Goal: Task Accomplishment & Management: Complete application form

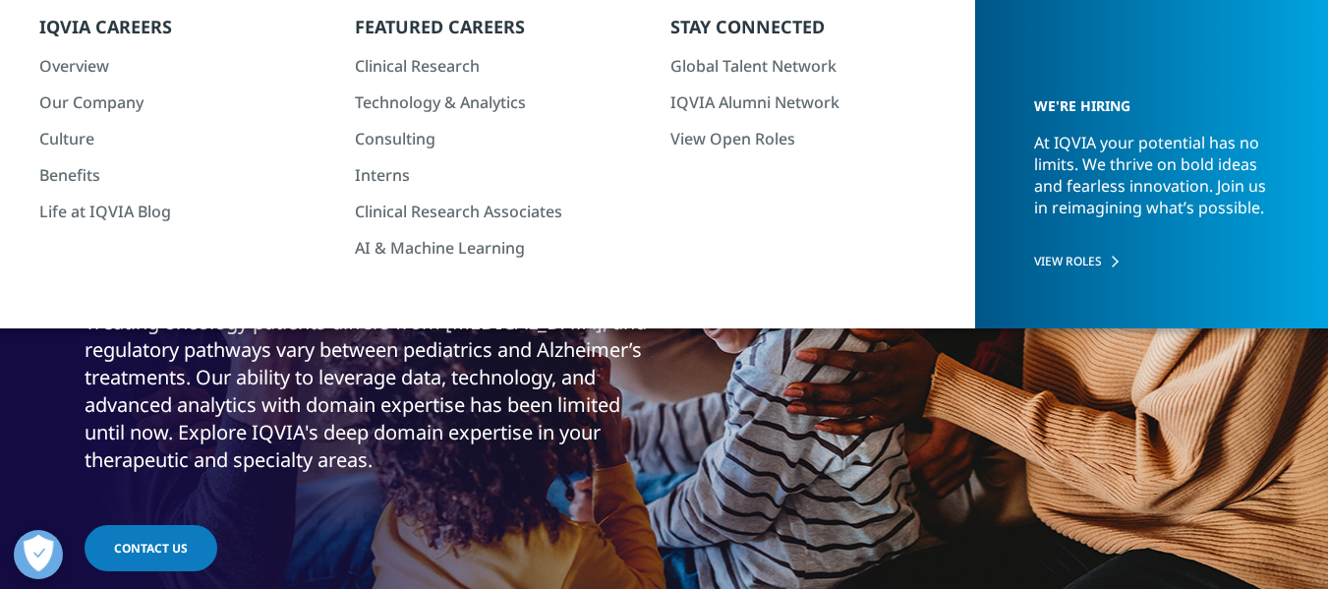
scroll to position [197, 0]
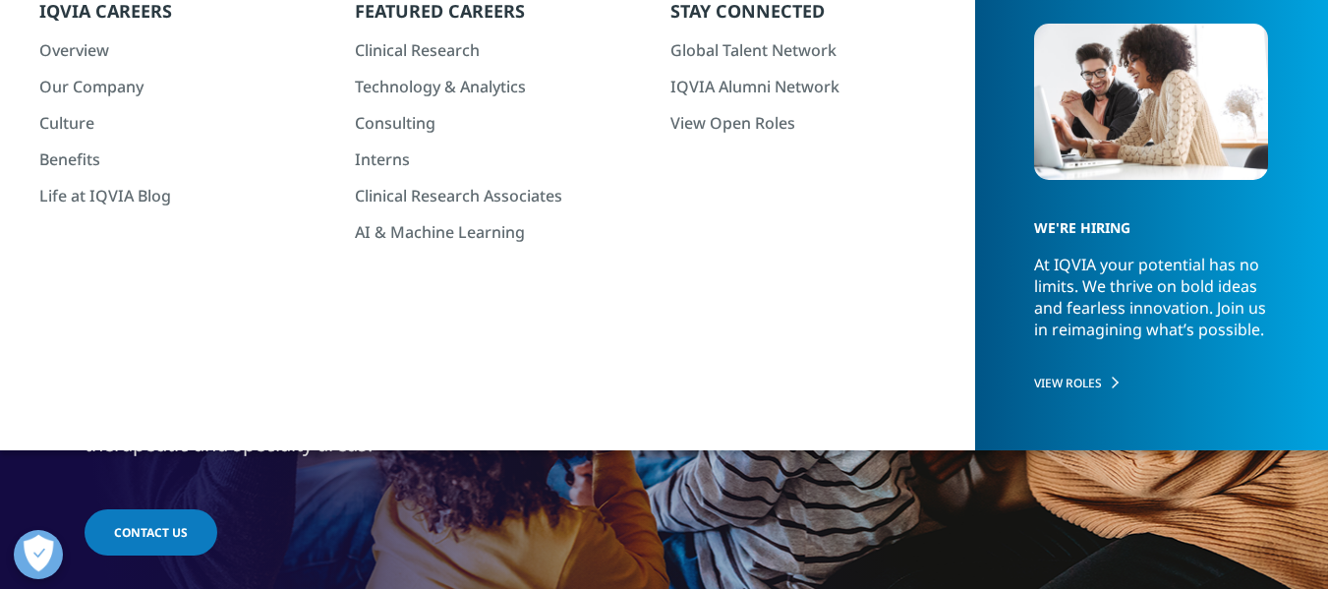
click at [1051, 436] on link "View All" at bounding box center [1159, 426] width 310 height 22
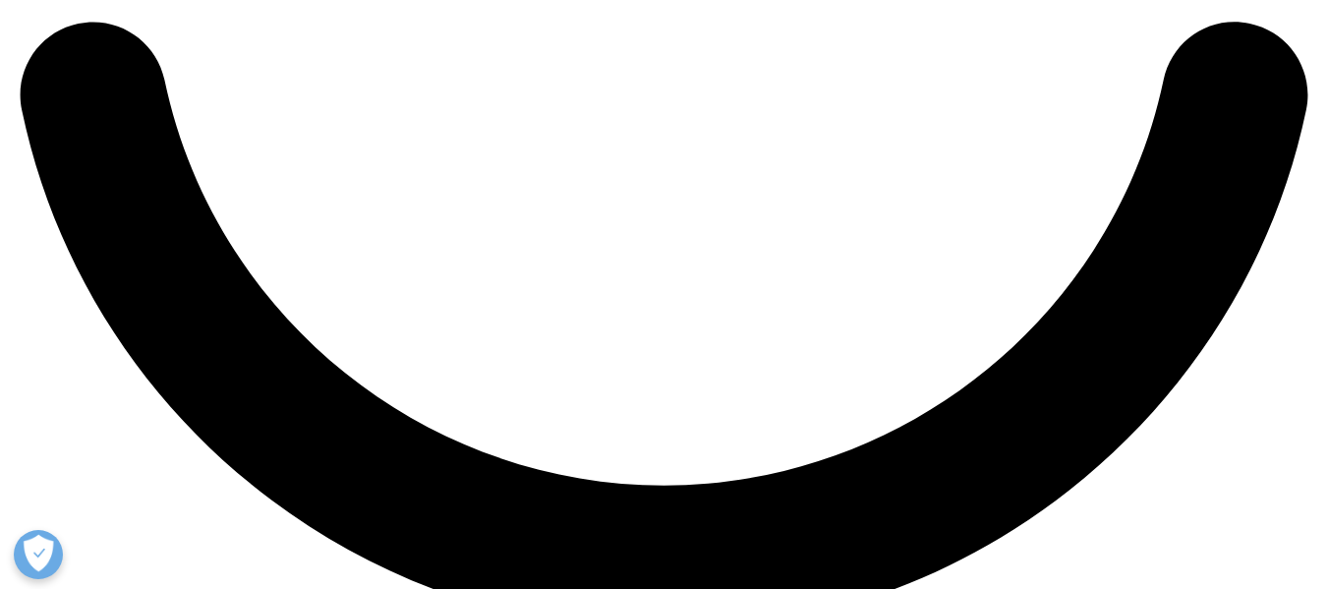
scroll to position [3737, 0]
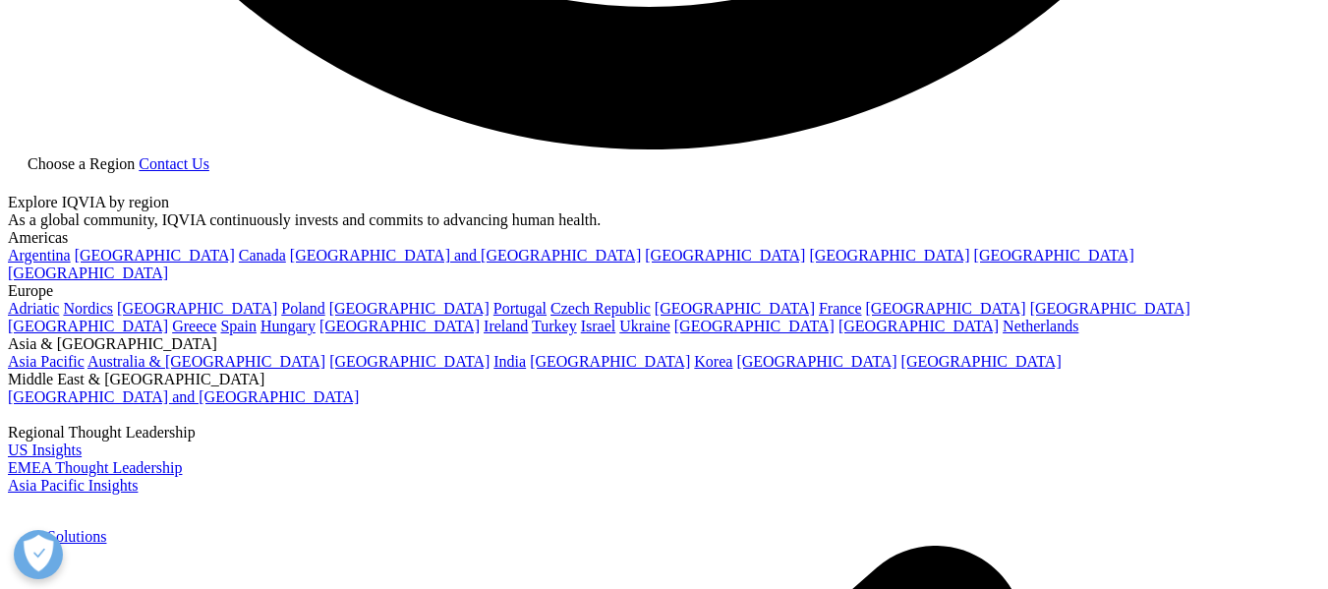
select select "Other"
type input "ekta"
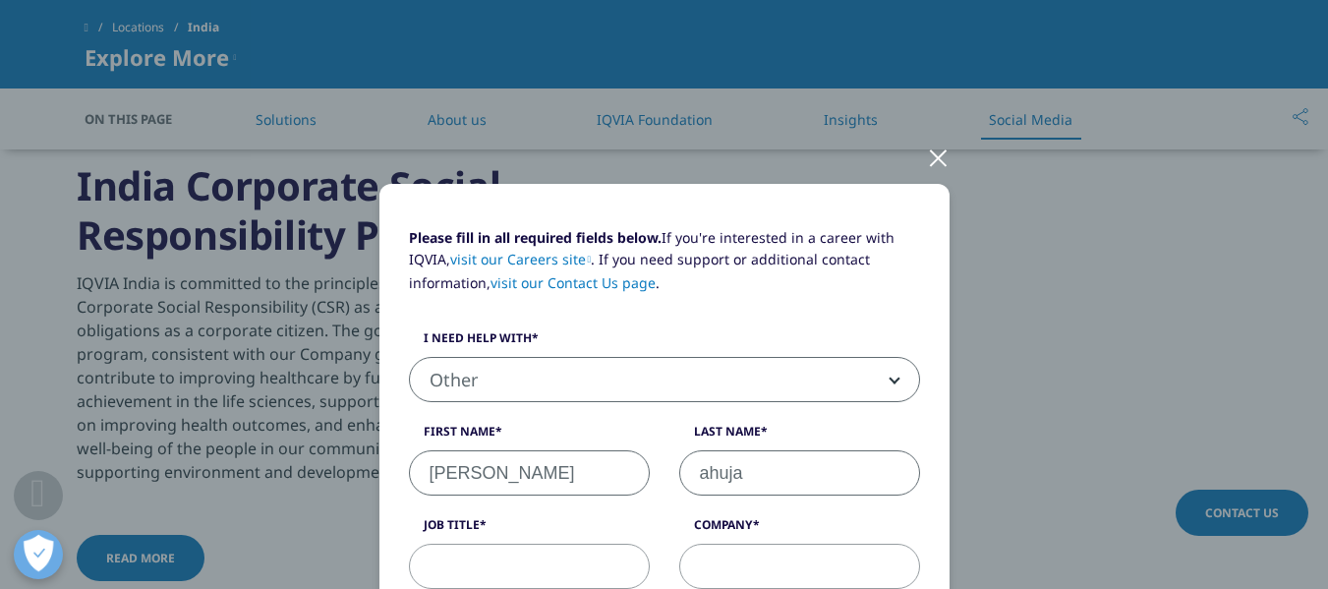
type input "ahuja"
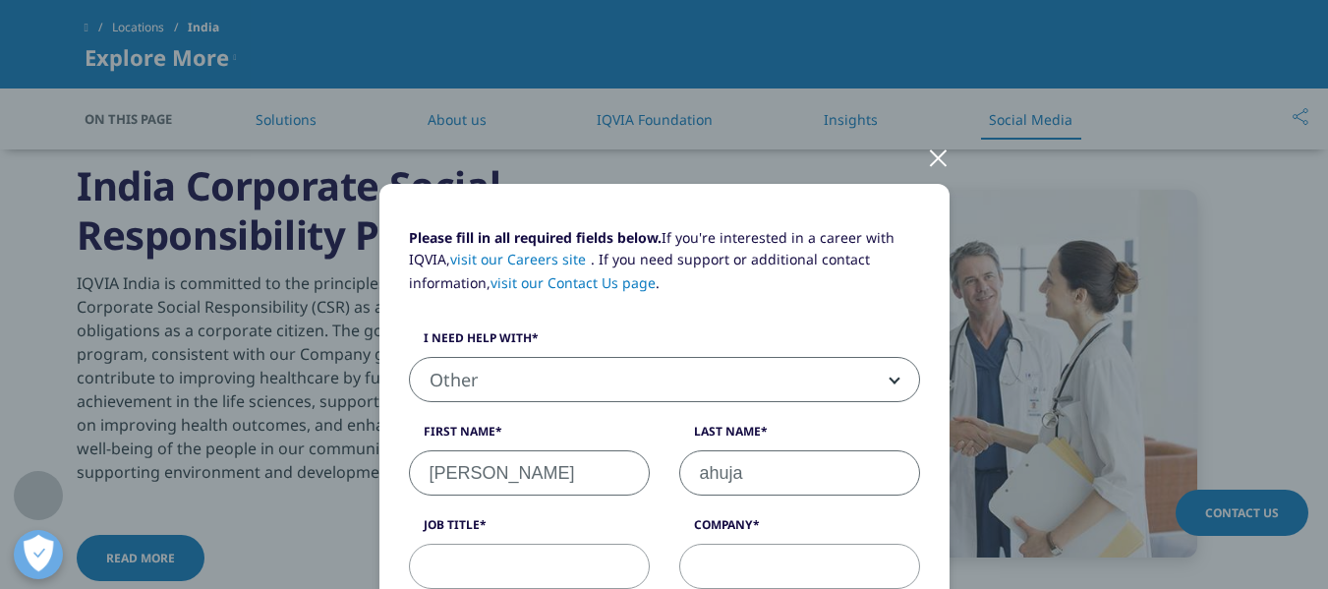
click at [515, 562] on input "Job Title" at bounding box center [529, 566] width 241 height 45
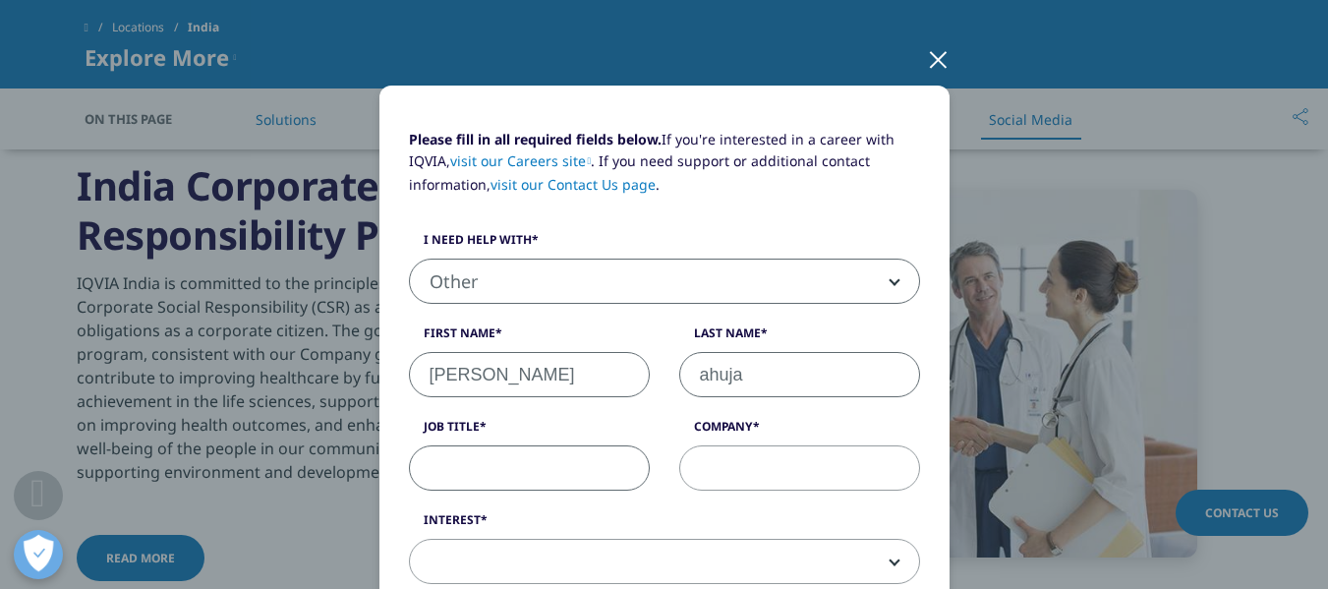
scroll to position [0, 0]
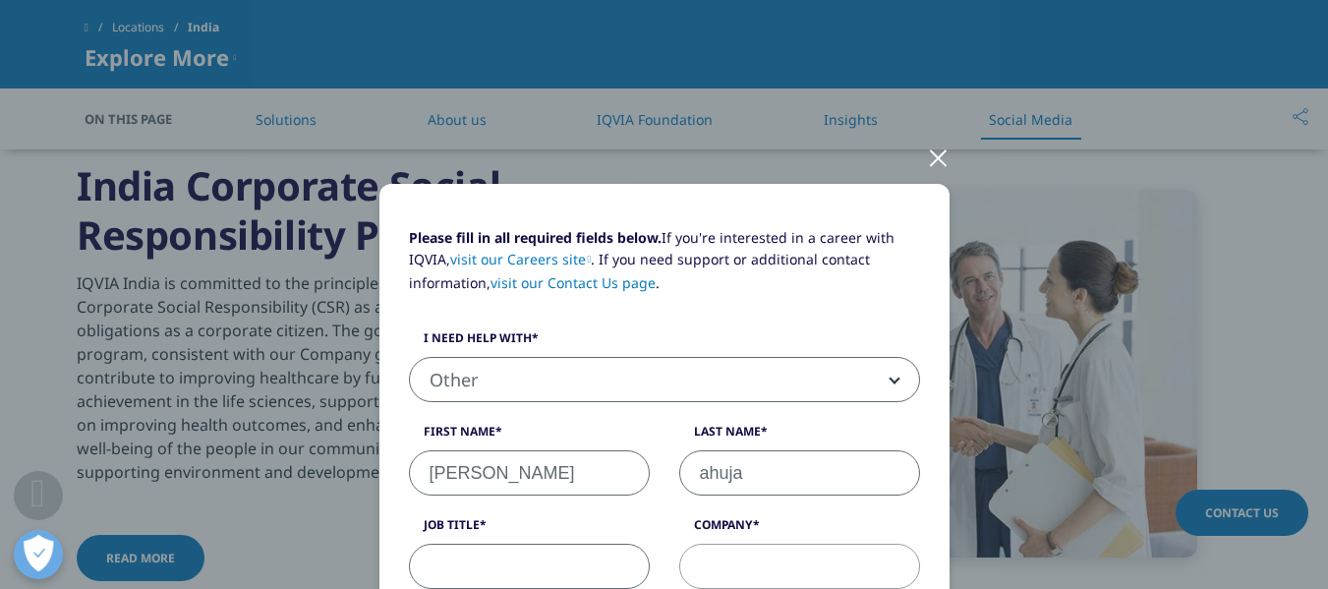
click at [927, 157] on div at bounding box center [938, 157] width 23 height 54
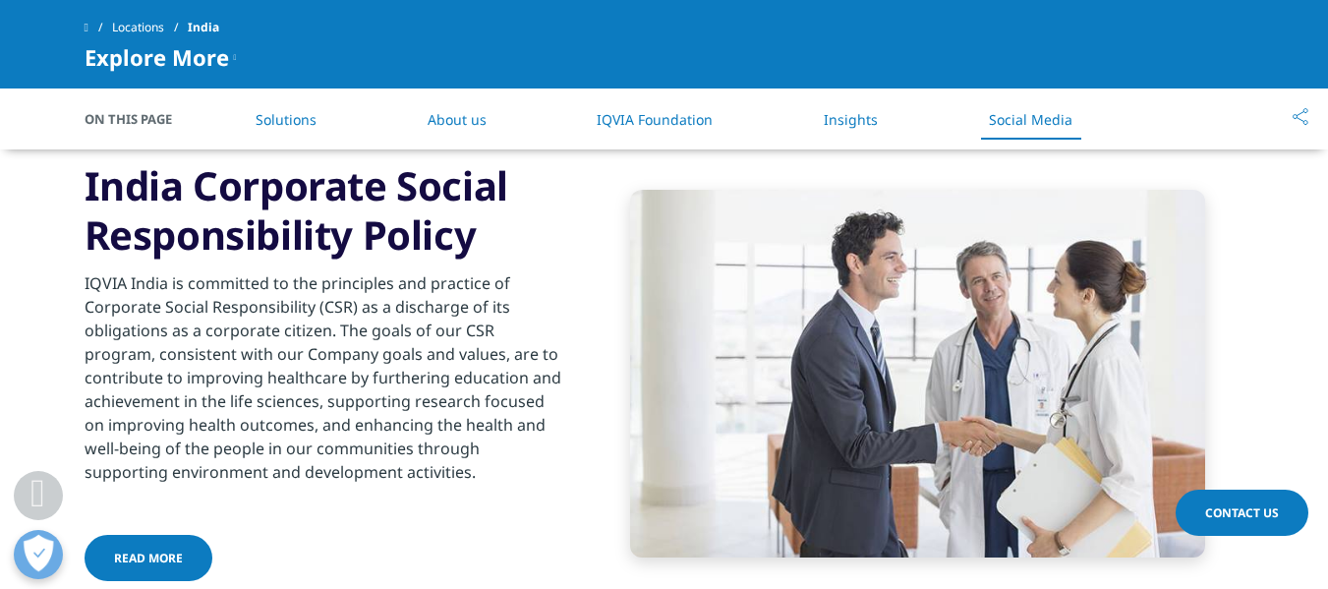
click at [465, 117] on link "About us" at bounding box center [457, 119] width 59 height 19
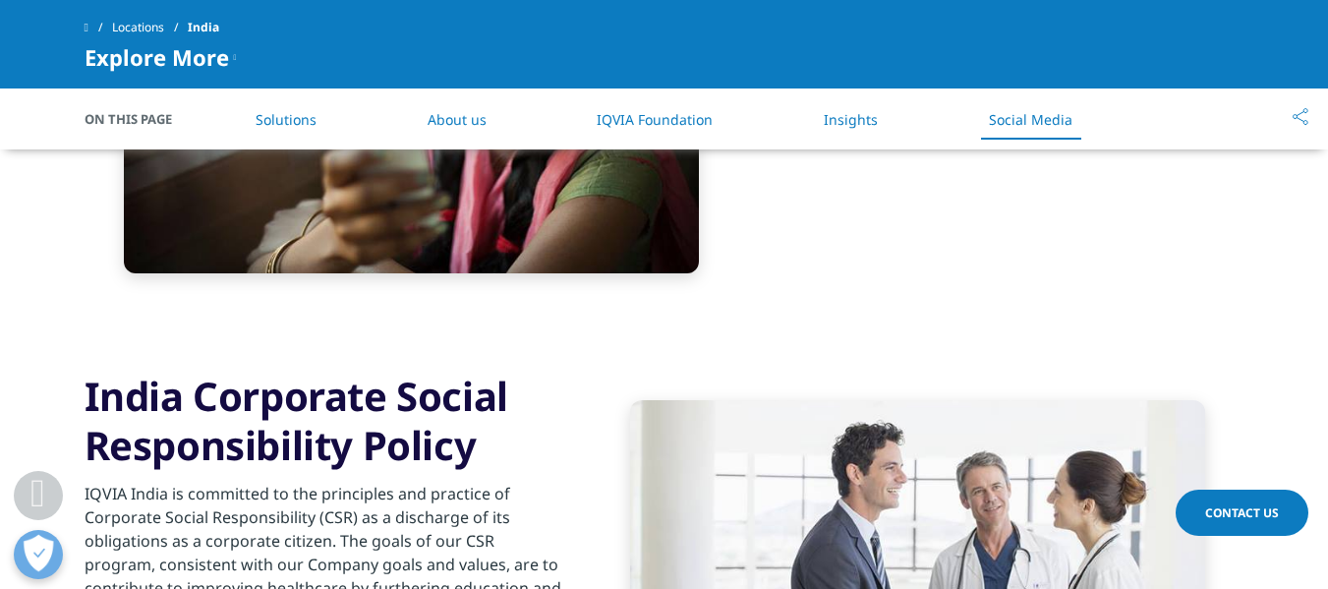
scroll to position [3491, 0]
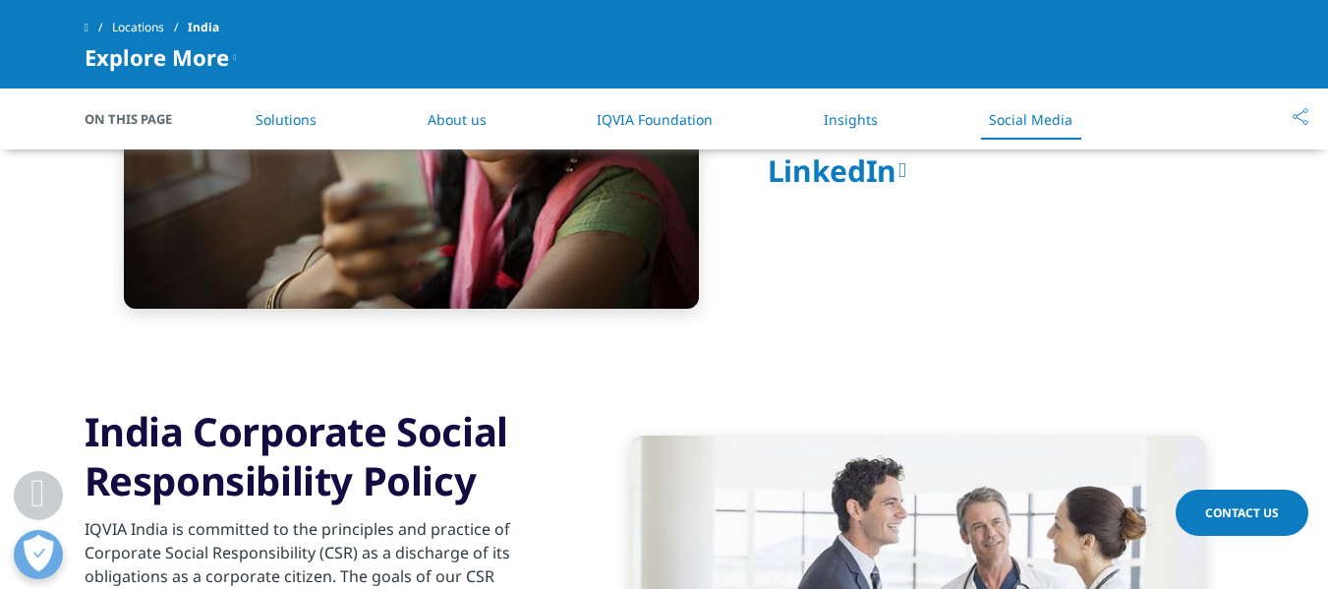
click at [266, 112] on link "Solutions" at bounding box center [286, 119] width 61 height 19
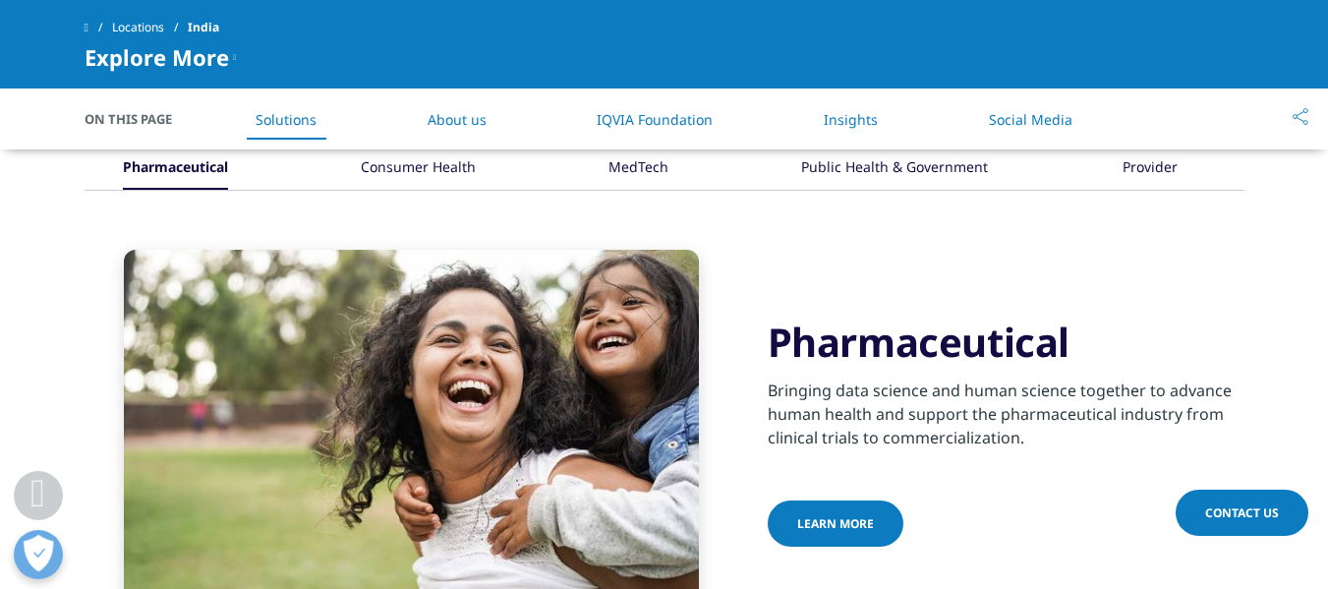
scroll to position [391, 0]
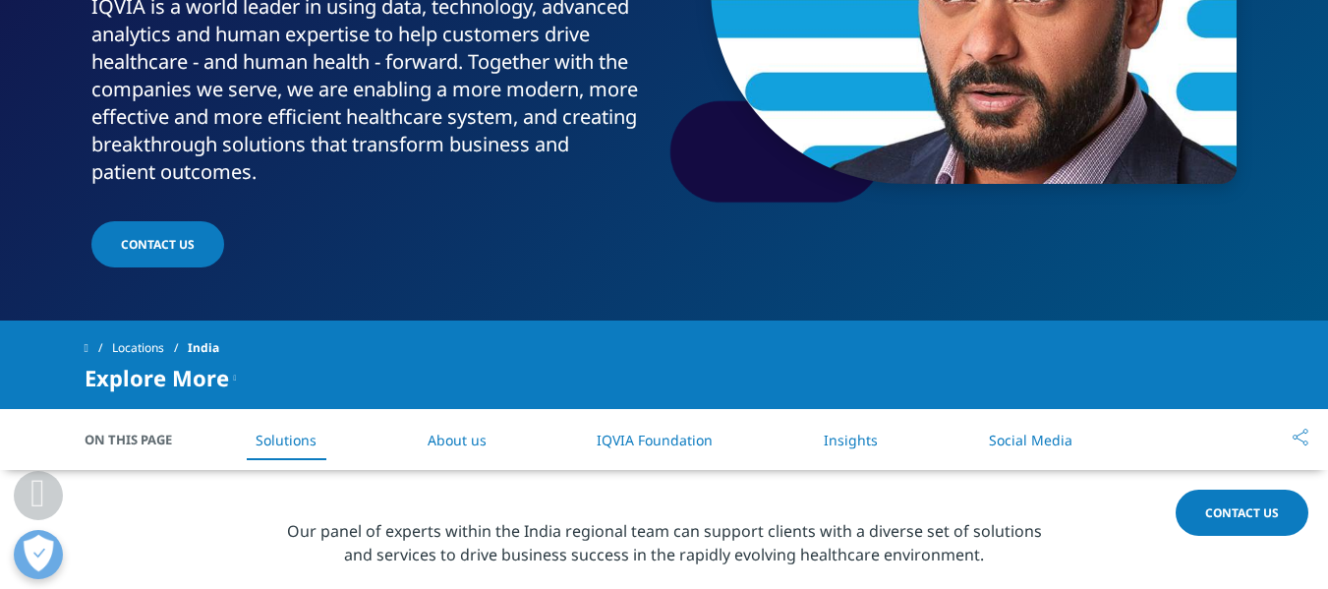
click at [457, 431] on link "About us" at bounding box center [457, 440] width 59 height 19
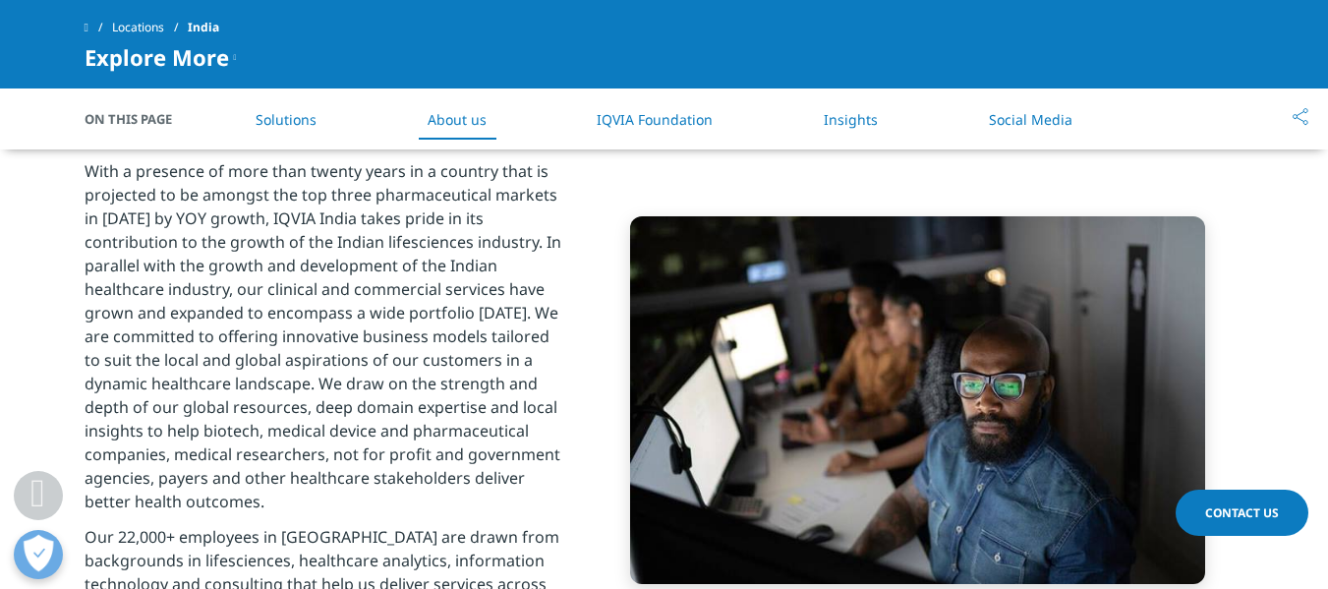
scroll to position [1416, 0]
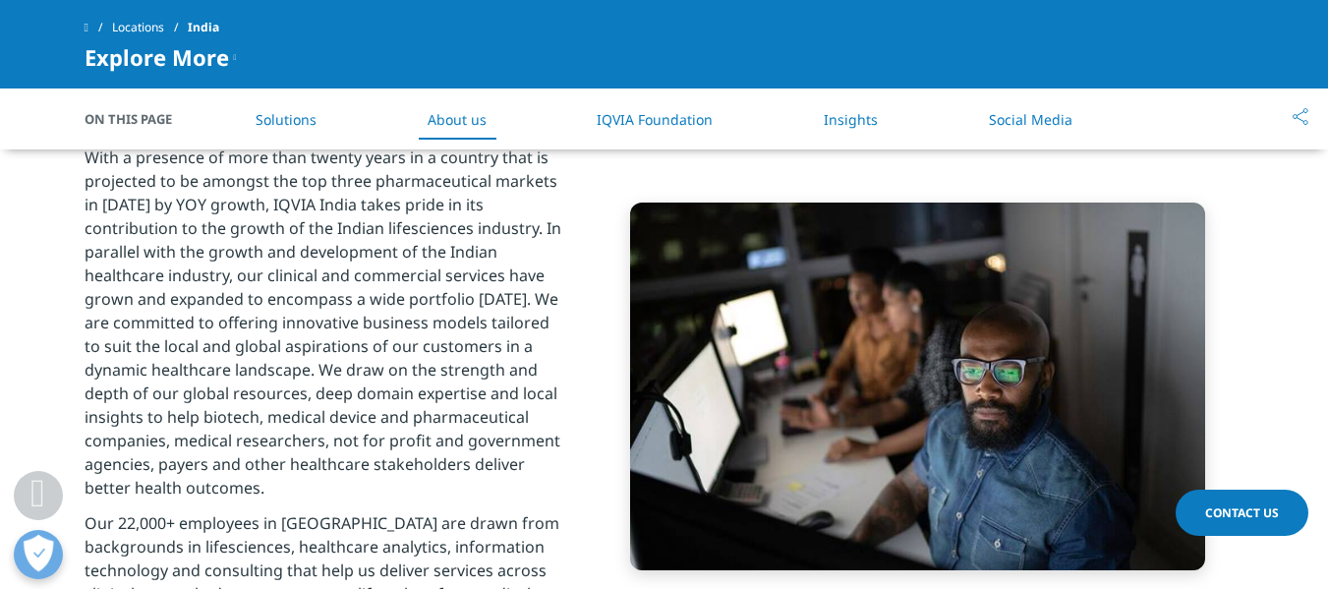
click at [651, 128] on link "IQVIA Foundation" at bounding box center [655, 119] width 116 height 19
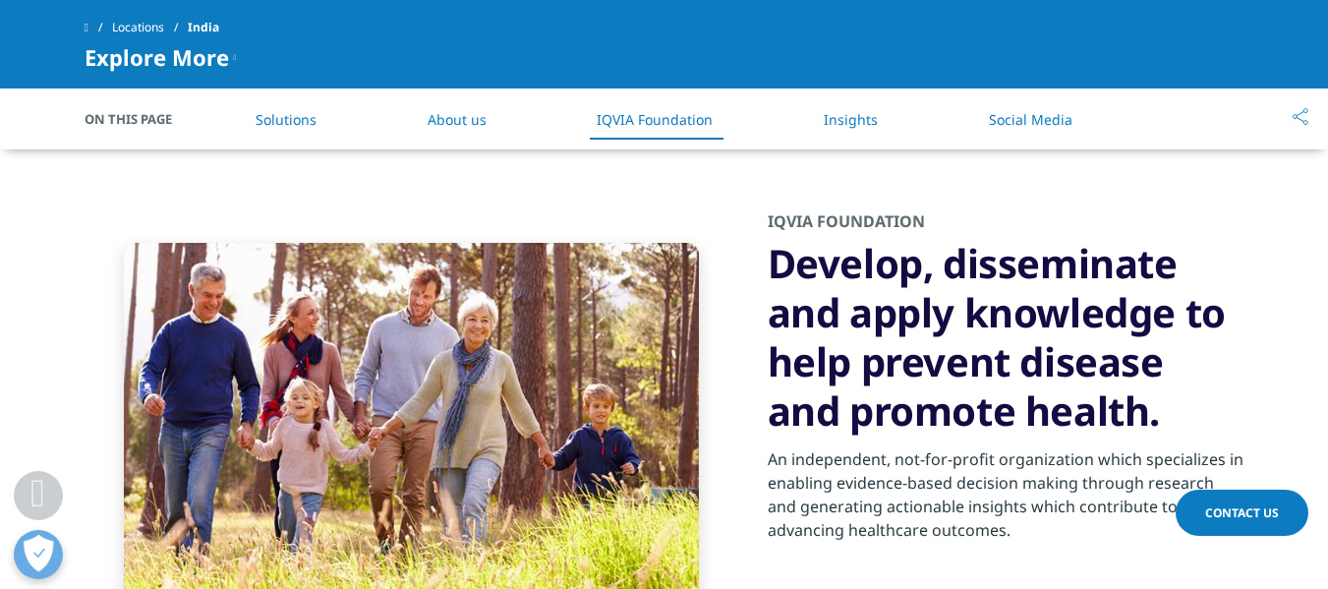
scroll to position [2006, 0]
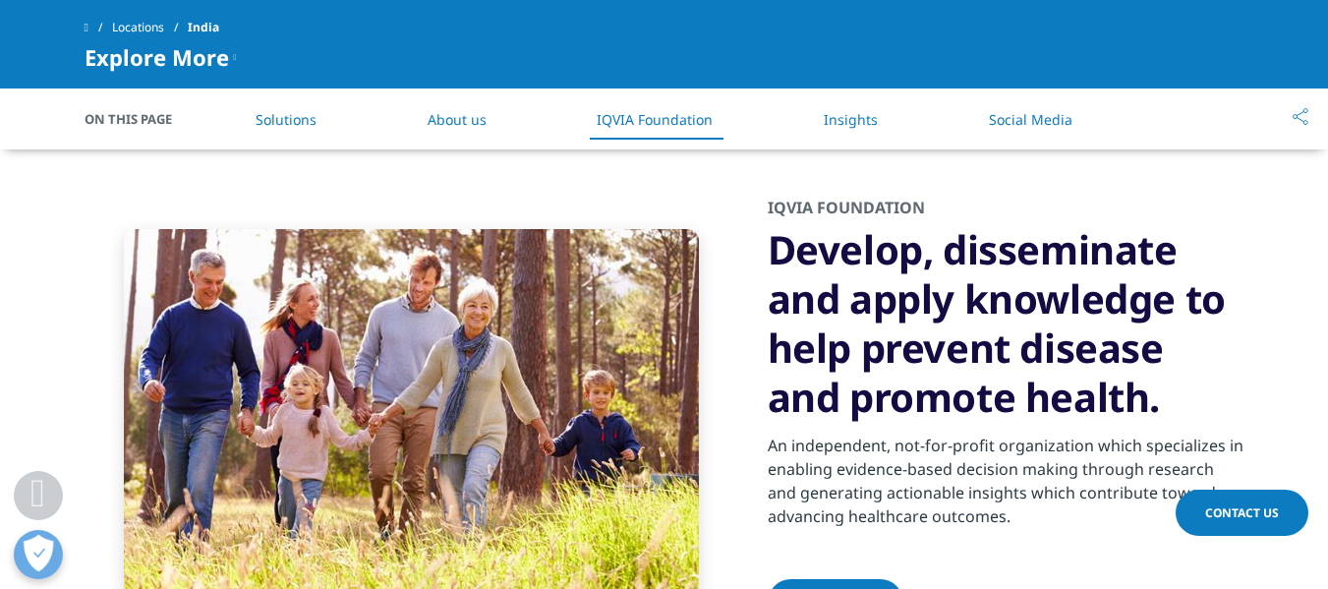
click at [848, 114] on link "Insights" at bounding box center [851, 119] width 54 height 19
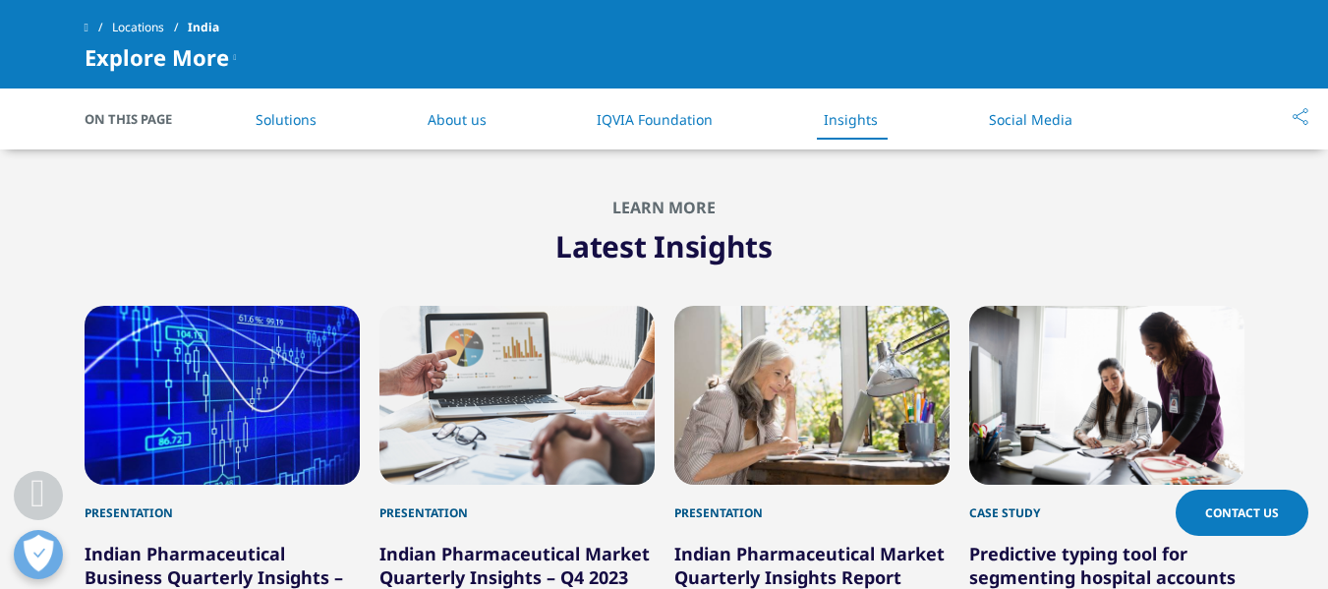
scroll to position [2537, 0]
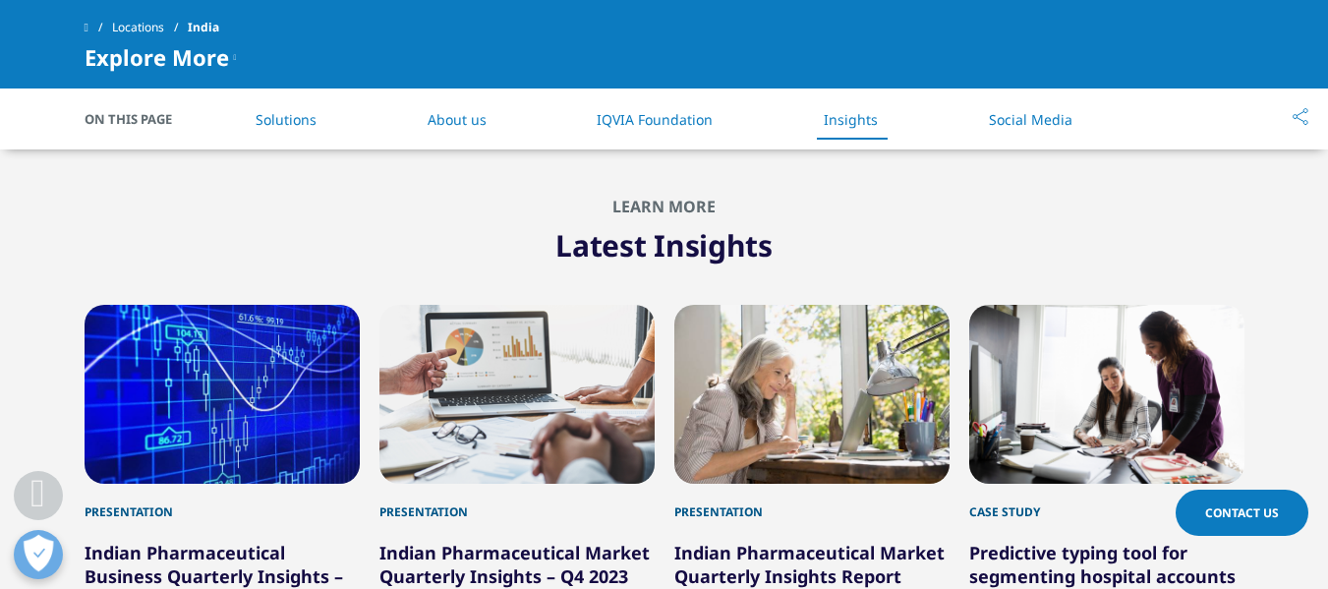
click at [1042, 130] on li "Social Media" at bounding box center [1031, 119] width 123 height 58
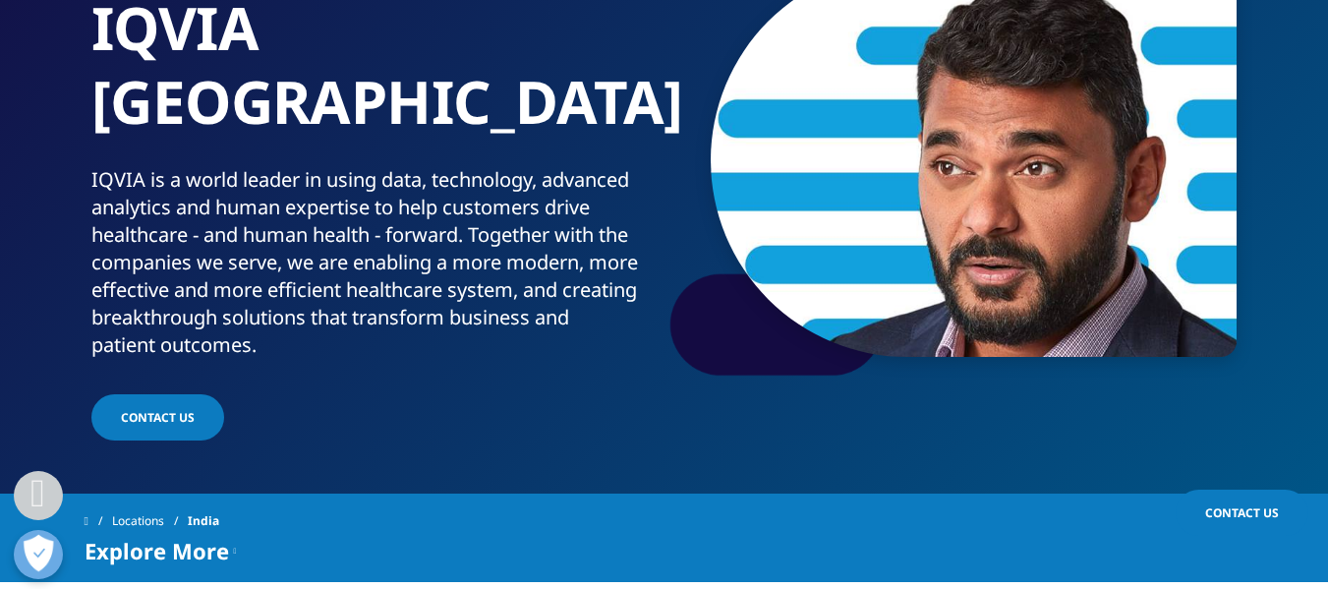
scroll to position [3, 0]
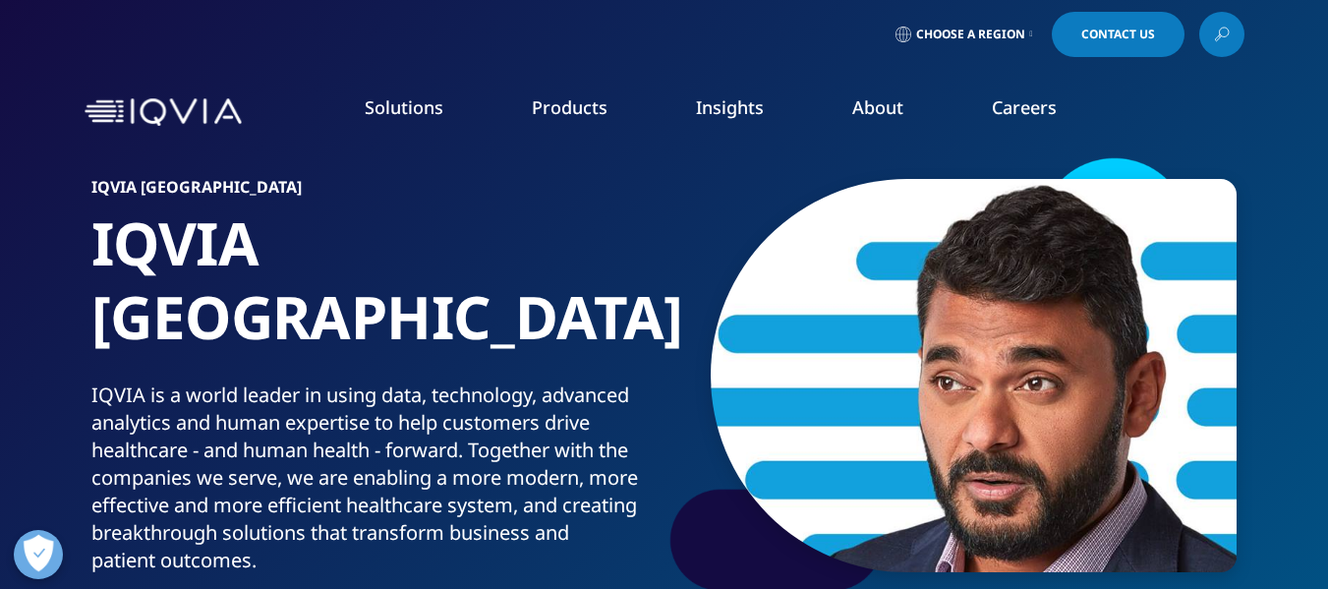
click at [1124, 30] on span "Contact Us" at bounding box center [1119, 35] width 74 height 12
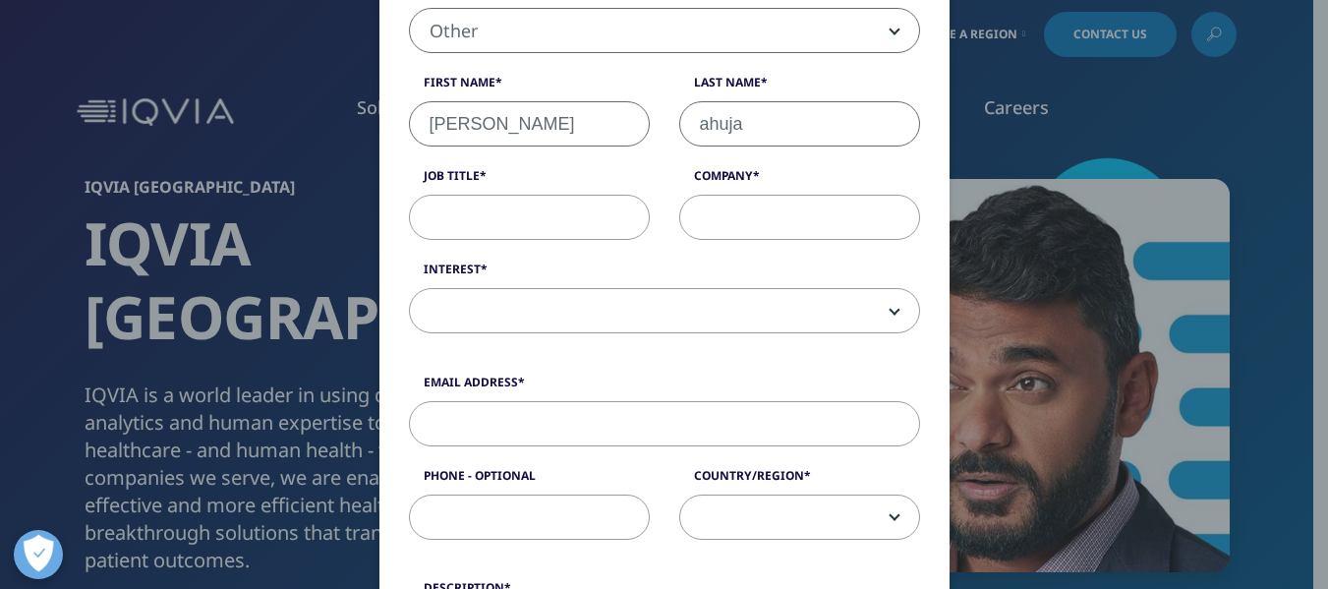
scroll to position [295, 0]
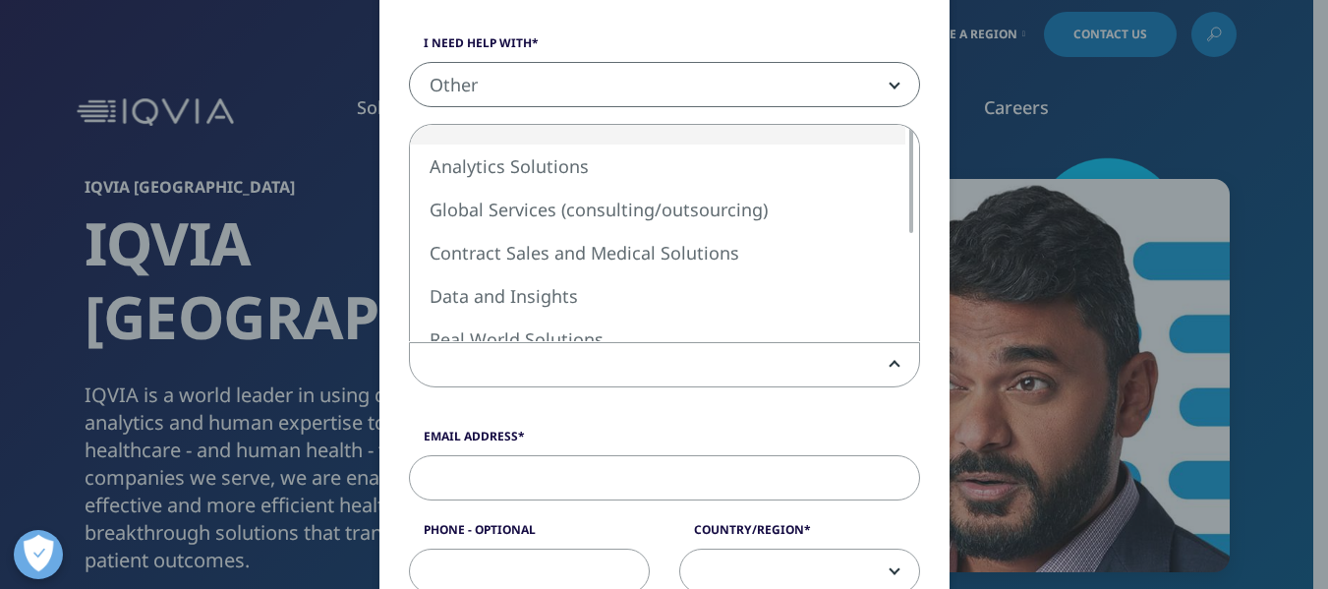
click at [891, 370] on span at bounding box center [664, 365] width 509 height 45
